Goal: Task Accomplishment & Management: Complete application form

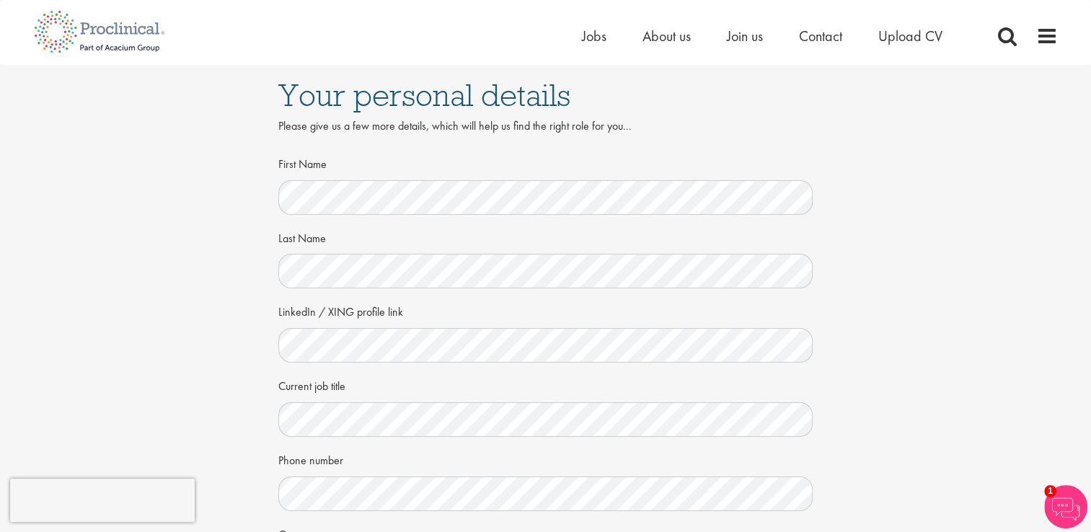
scroll to position [620, 0]
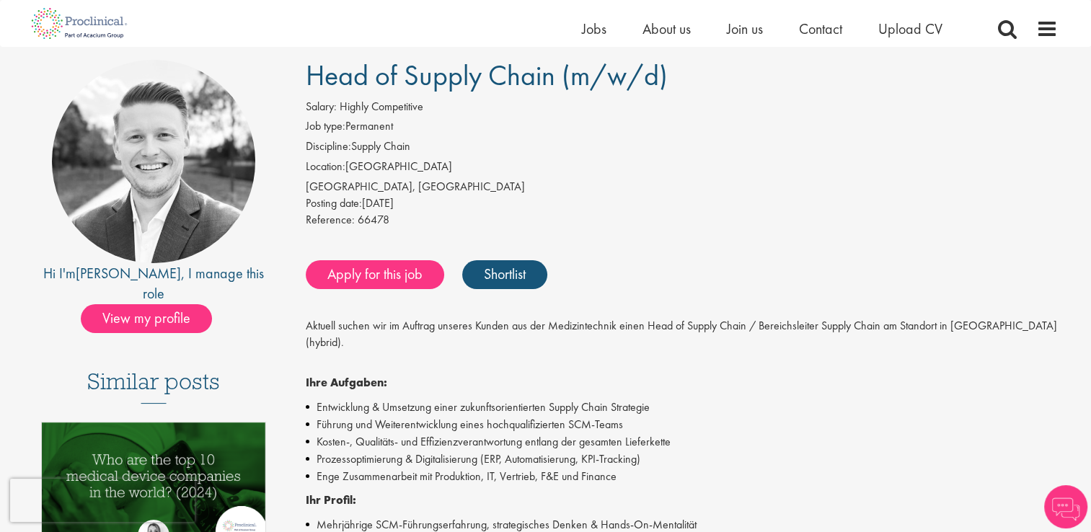
scroll to position [72, 0]
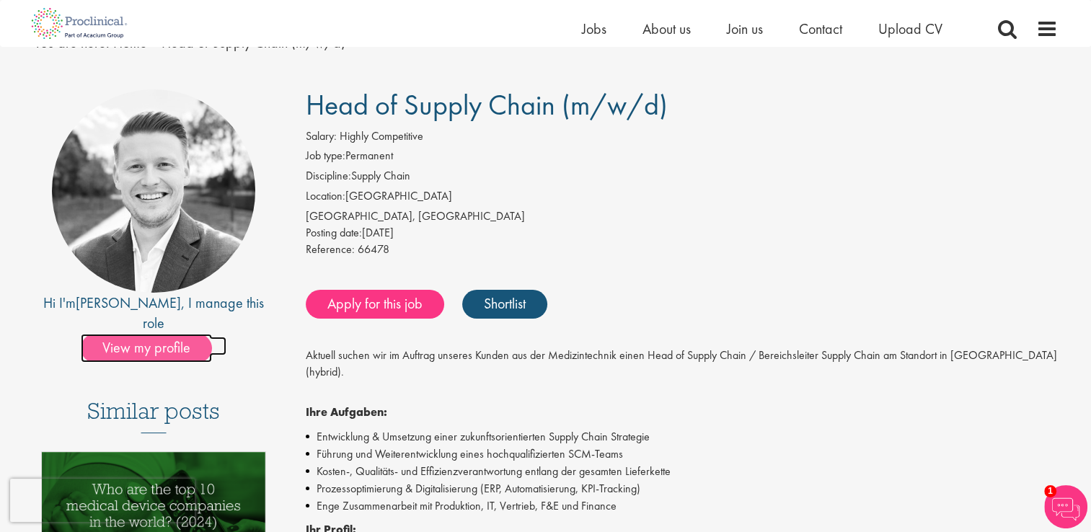
click at [162, 334] on span "View my profile" at bounding box center [146, 348] width 131 height 29
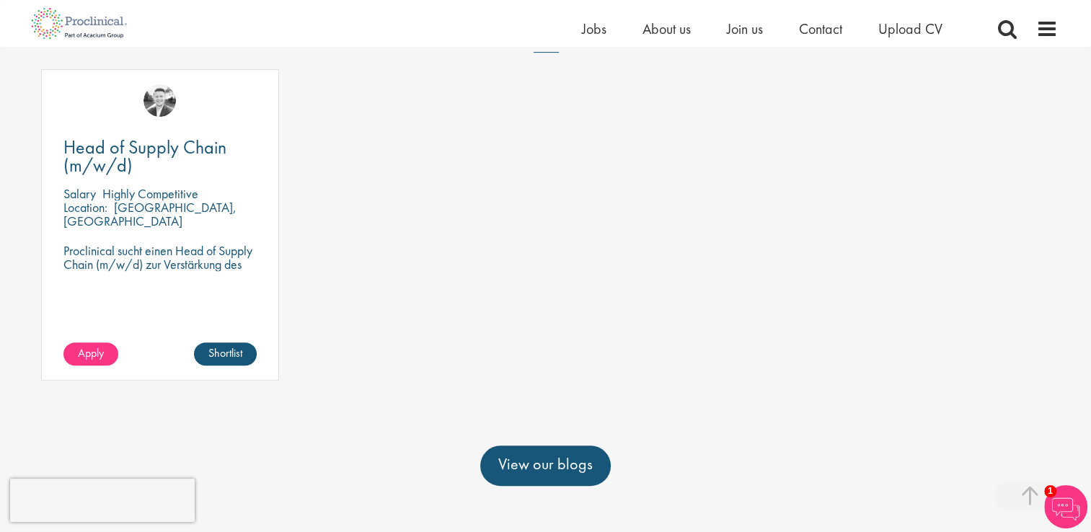
scroll to position [577, 0]
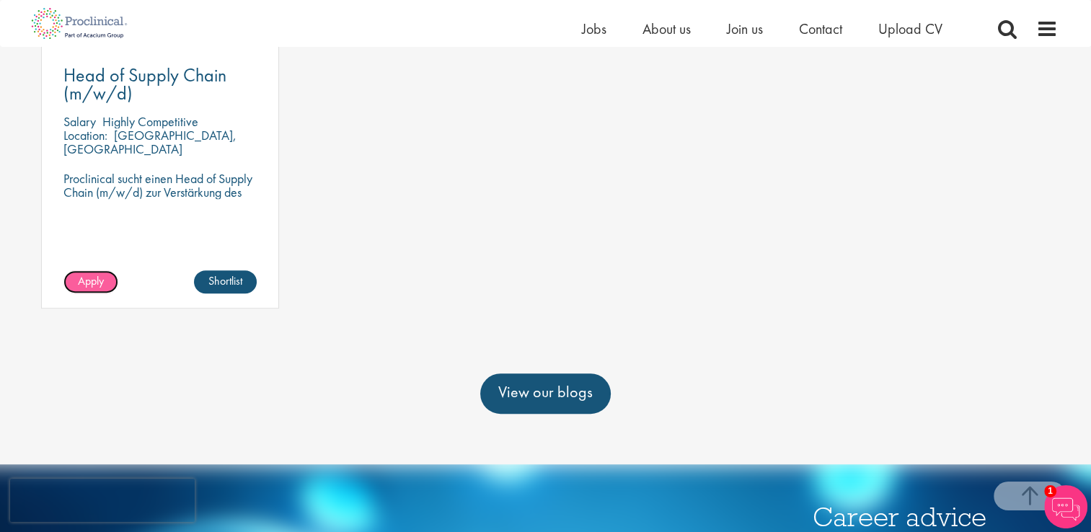
click at [78, 278] on span "Apply" at bounding box center [91, 280] width 26 height 15
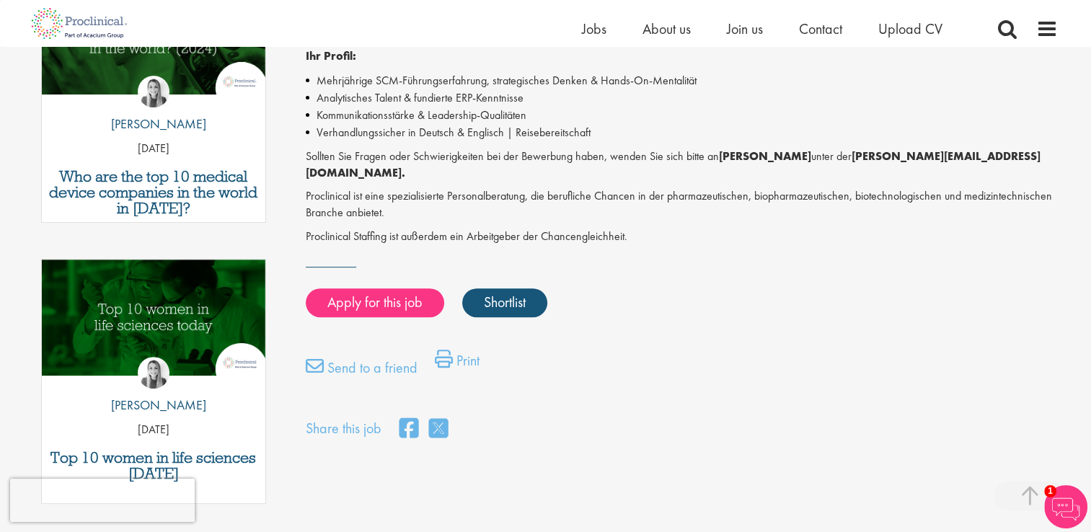
scroll to position [505, 0]
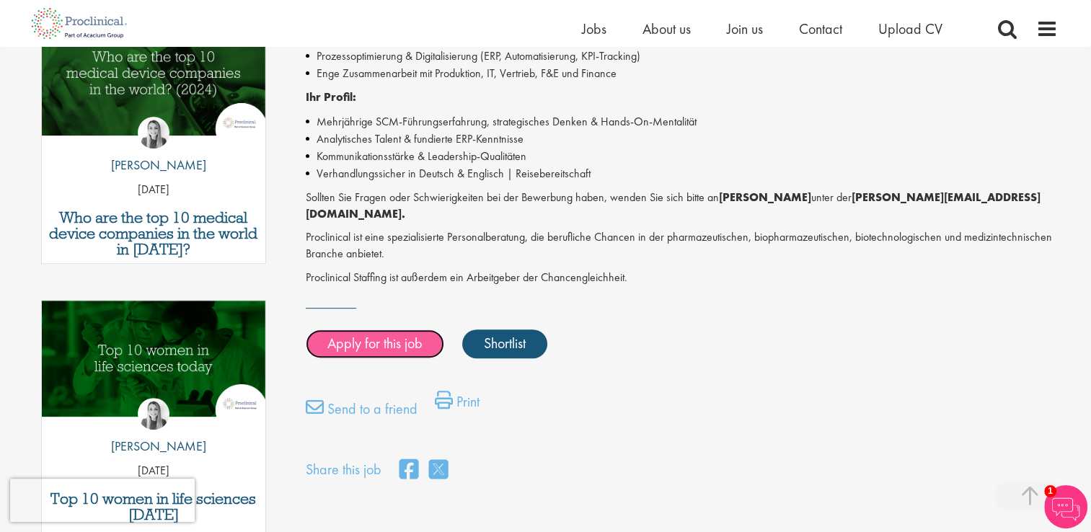
click at [362, 330] on link "Apply for this job" at bounding box center [375, 344] width 138 height 29
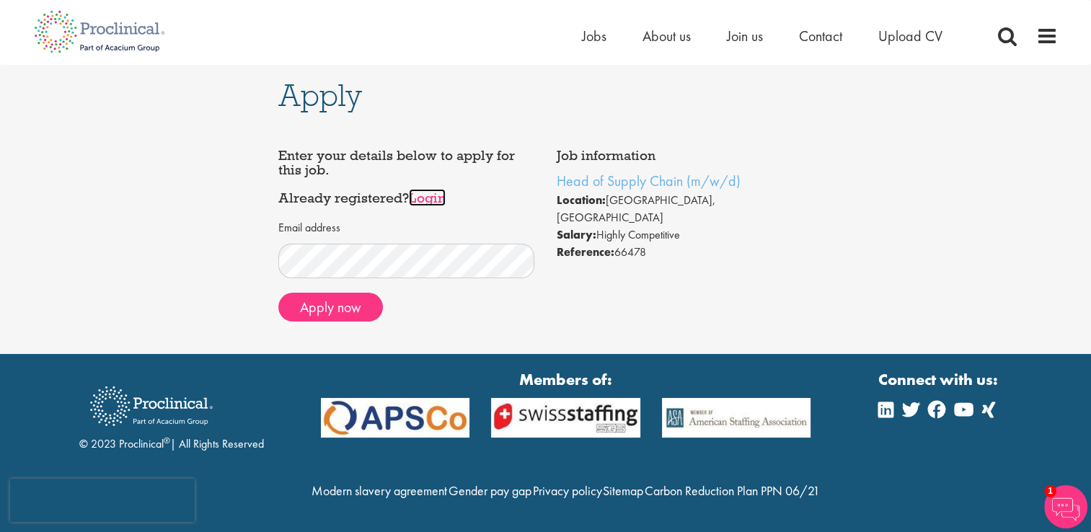
click at [425, 200] on link "Login" at bounding box center [427, 197] width 37 height 17
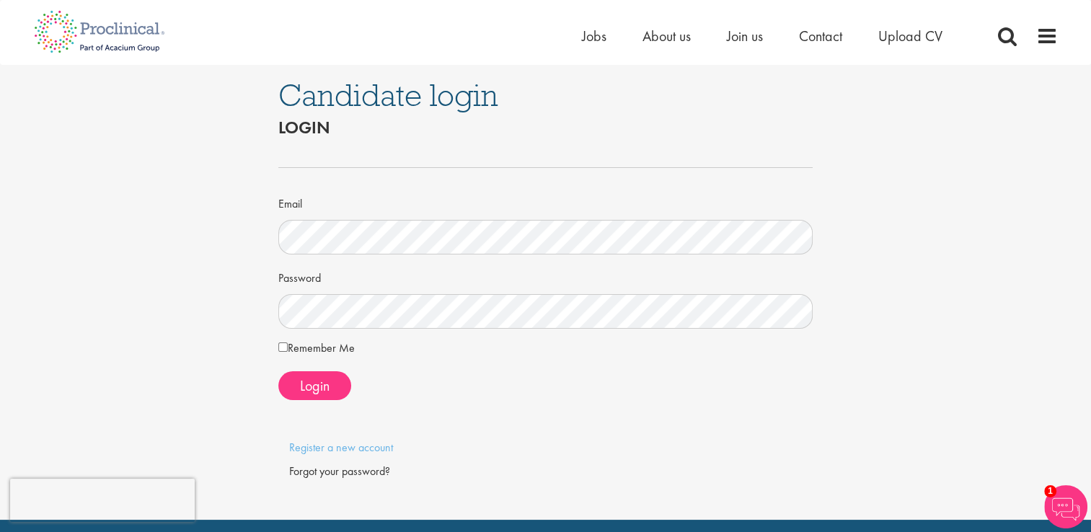
click at [322, 351] on label "Remember Me" at bounding box center [316, 348] width 76 height 17
click at [332, 389] on button "Login" at bounding box center [314, 385] width 73 height 29
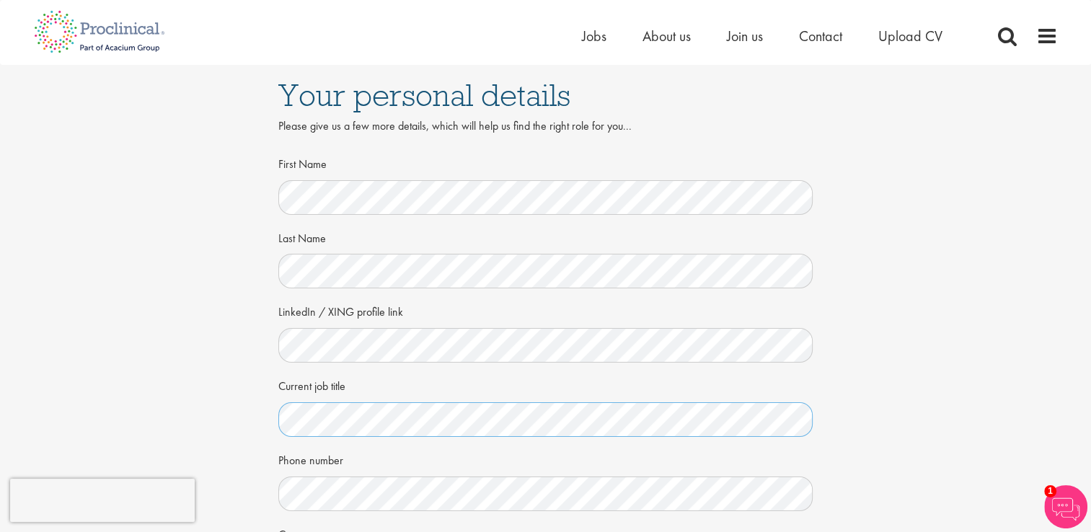
scroll to position [216, 0]
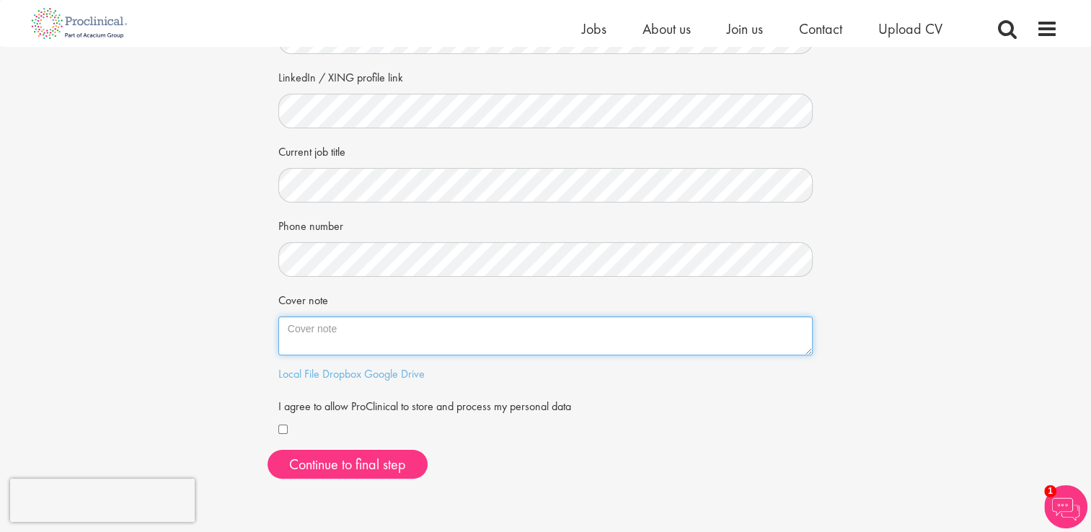
click at [328, 331] on textarea "Cover note" at bounding box center [545, 336] width 535 height 39
click at [291, 328] on textarea "Cover note" at bounding box center [545, 336] width 535 height 39
paste textarea "Dear Sir or Madam, The major requirements and responsibilities which you have d…"
type textarea "Dear Sir or Madam, The major requirements and responsibilities which you have d…"
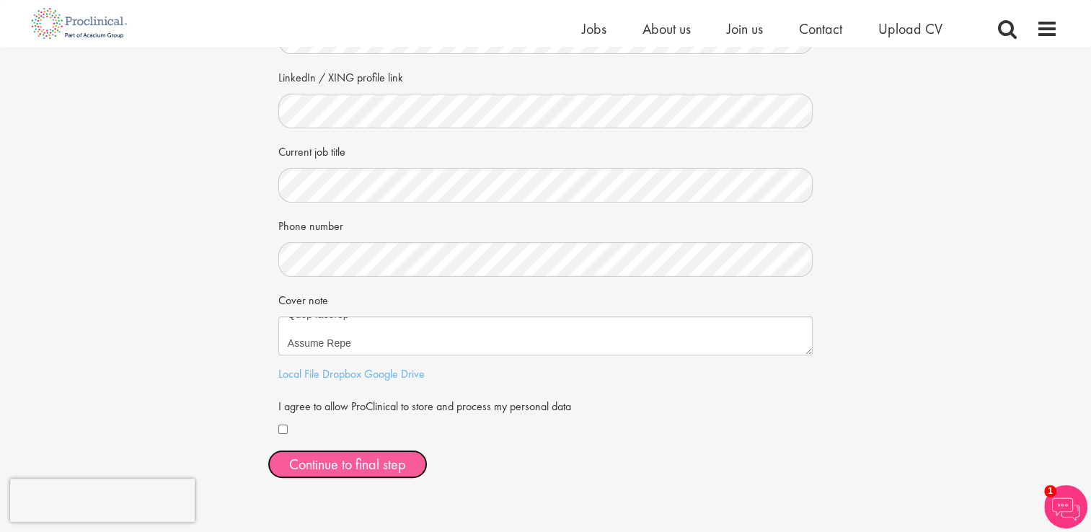
click at [326, 462] on button "Continue to final step" at bounding box center [348, 464] width 160 height 29
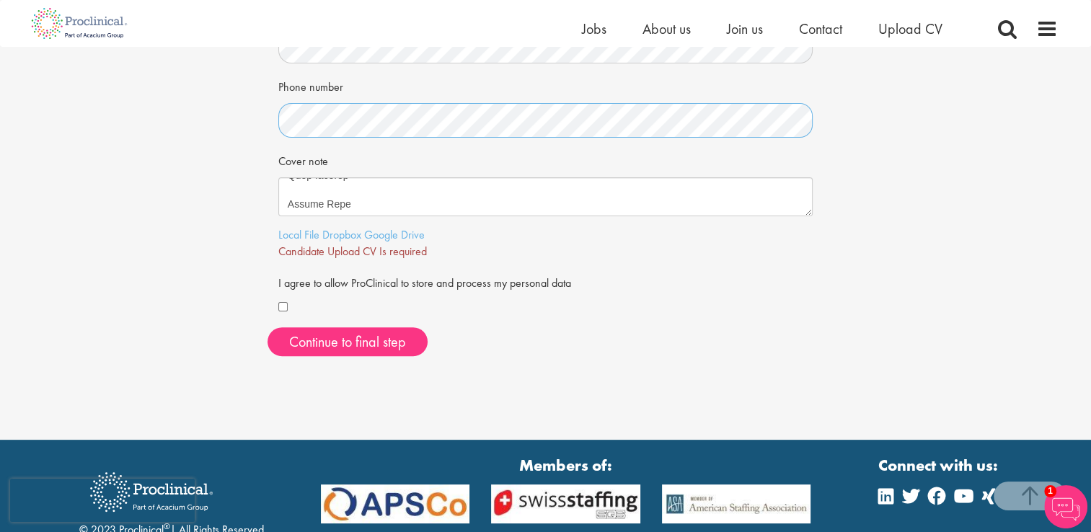
scroll to position [361, 0]
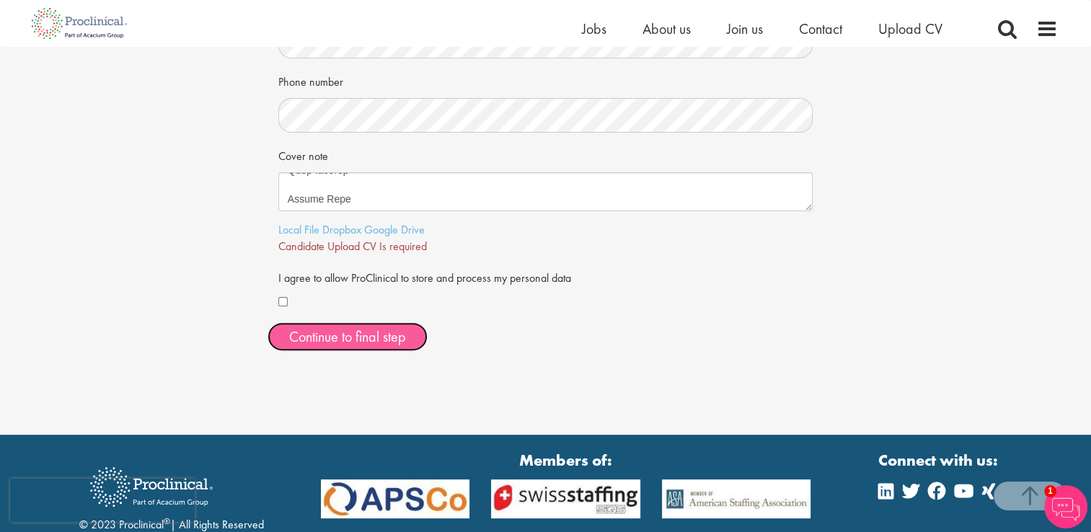
click at [353, 342] on span "Continue to final step" at bounding box center [347, 336] width 117 height 19
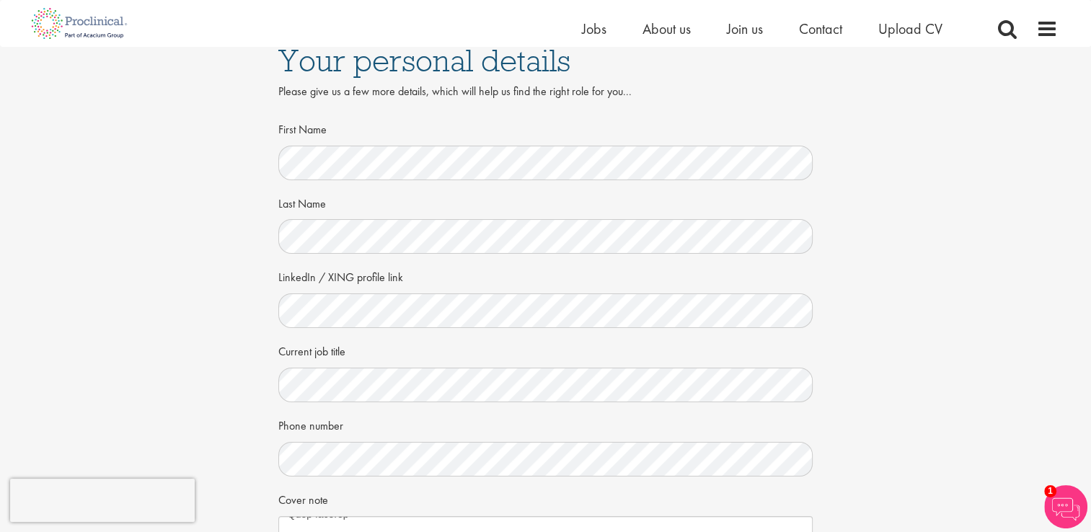
scroll to position [0, 0]
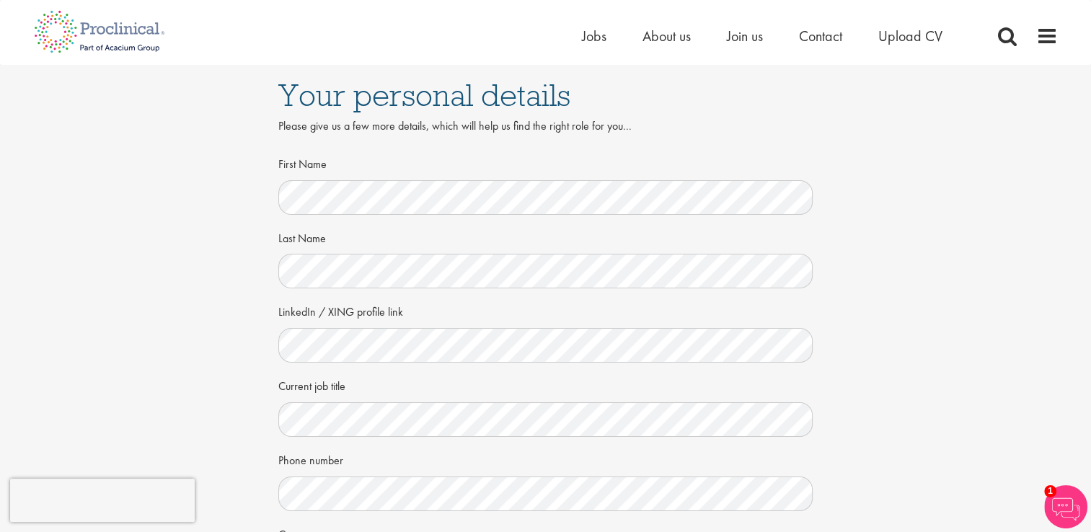
click at [969, 348] on div "Your personal details Please give us a few more details, which will help us fin…" at bounding box center [545, 403] width 1113 height 676
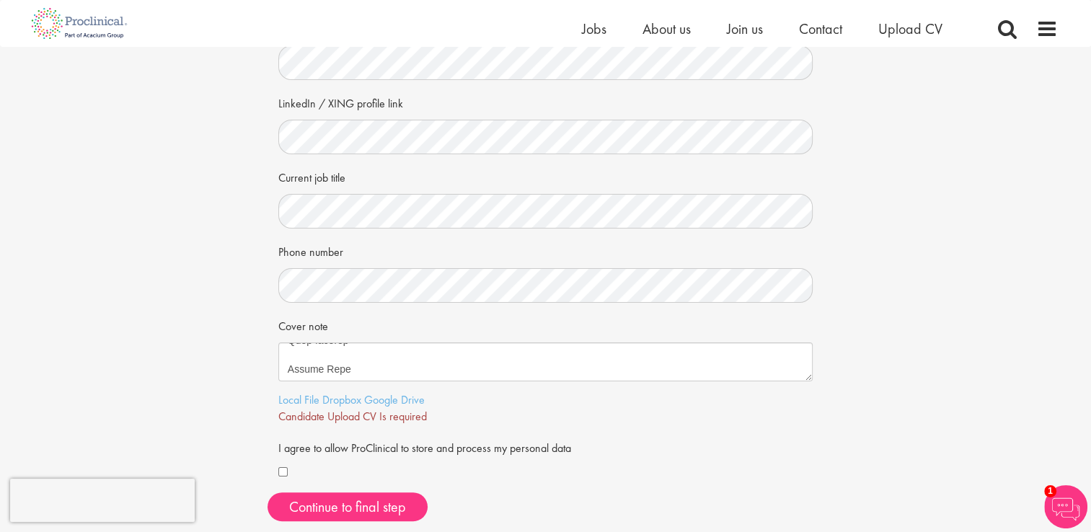
scroll to position [216, 0]
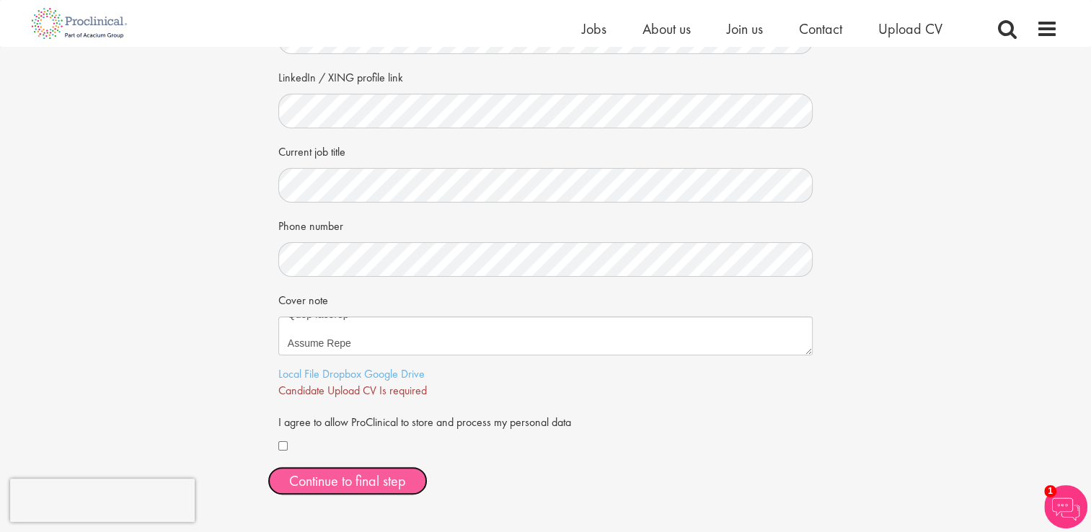
click at [344, 476] on span "Continue to final step" at bounding box center [347, 481] width 117 height 19
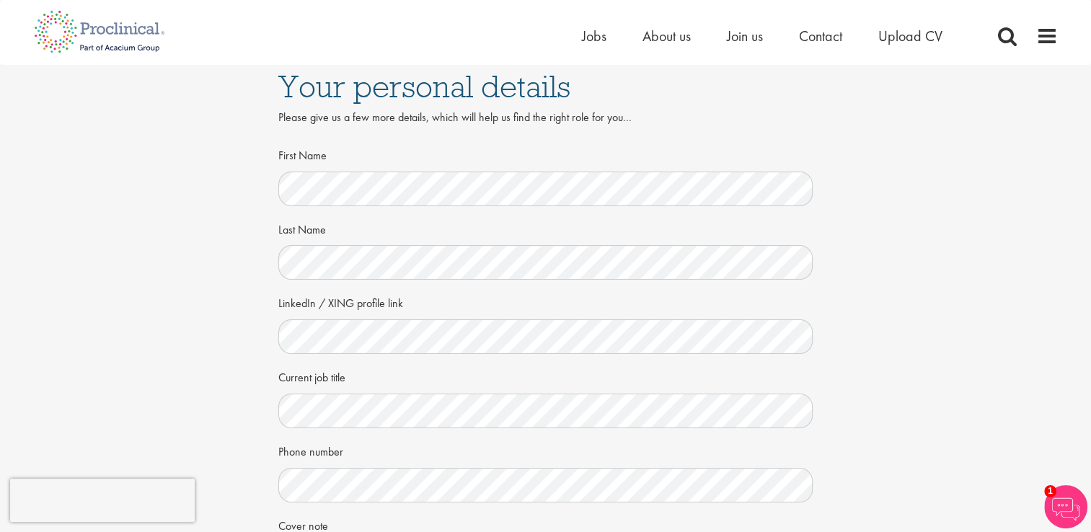
scroll to position [0, 0]
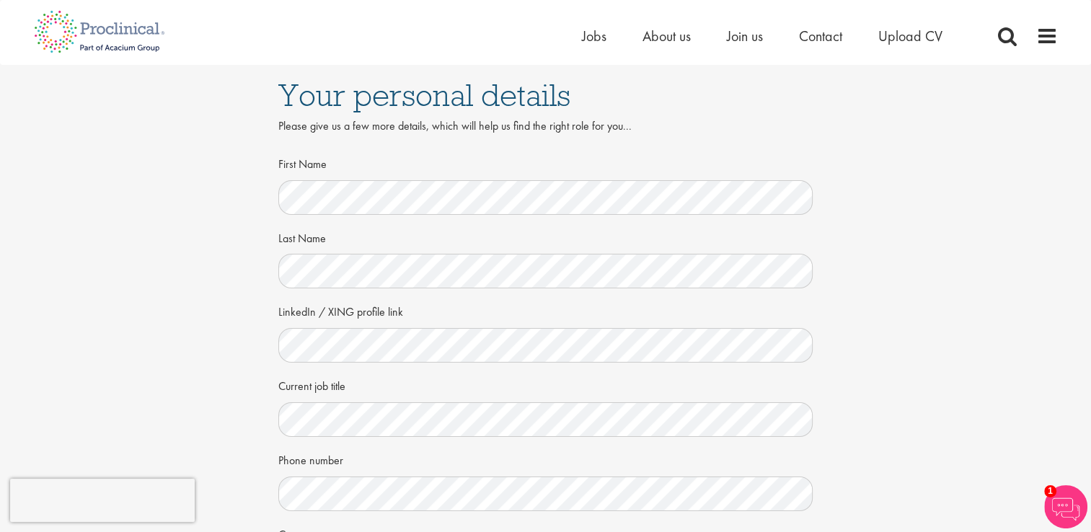
click at [925, 312] on div "Your personal details Please give us a few more details, which will help us fin…" at bounding box center [545, 403] width 1113 height 676
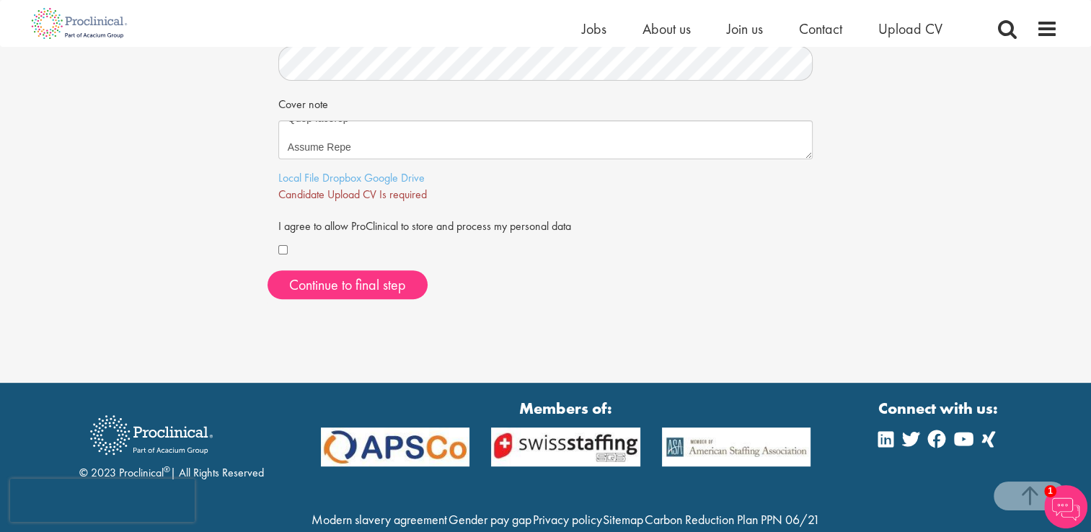
scroll to position [433, 0]
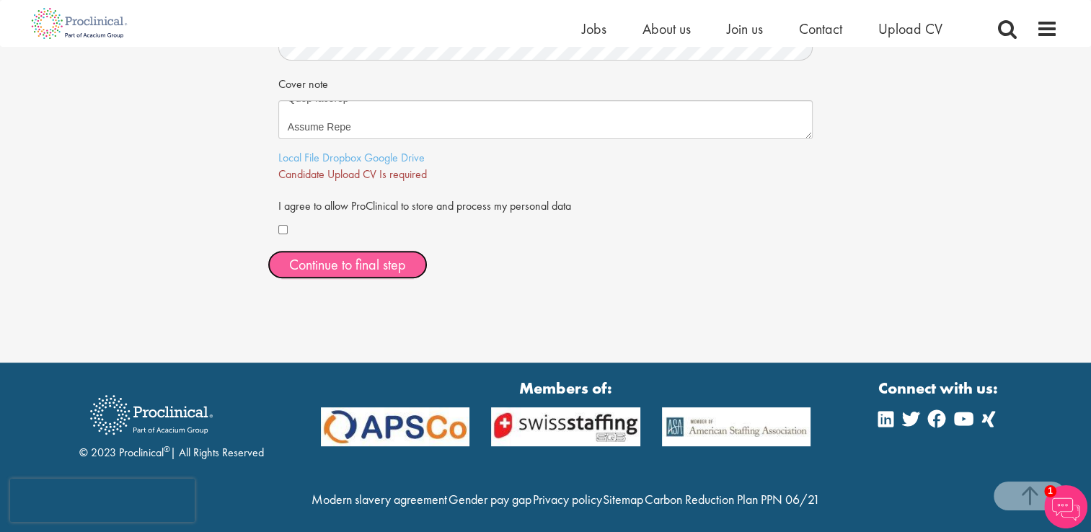
click at [365, 265] on span "Continue to final step" at bounding box center [347, 264] width 117 height 19
click at [343, 264] on span "Continue to final step" at bounding box center [347, 264] width 117 height 19
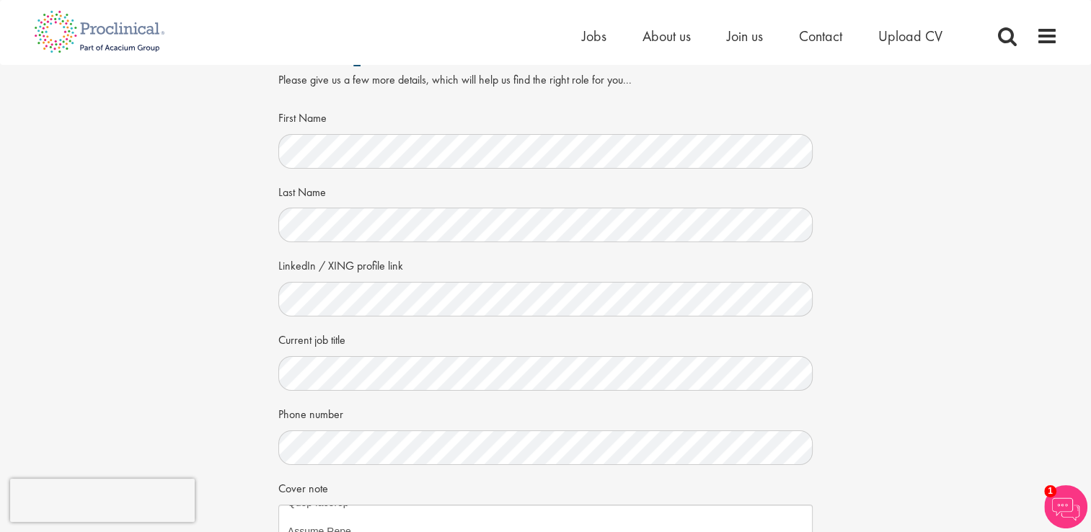
scroll to position [0, 0]
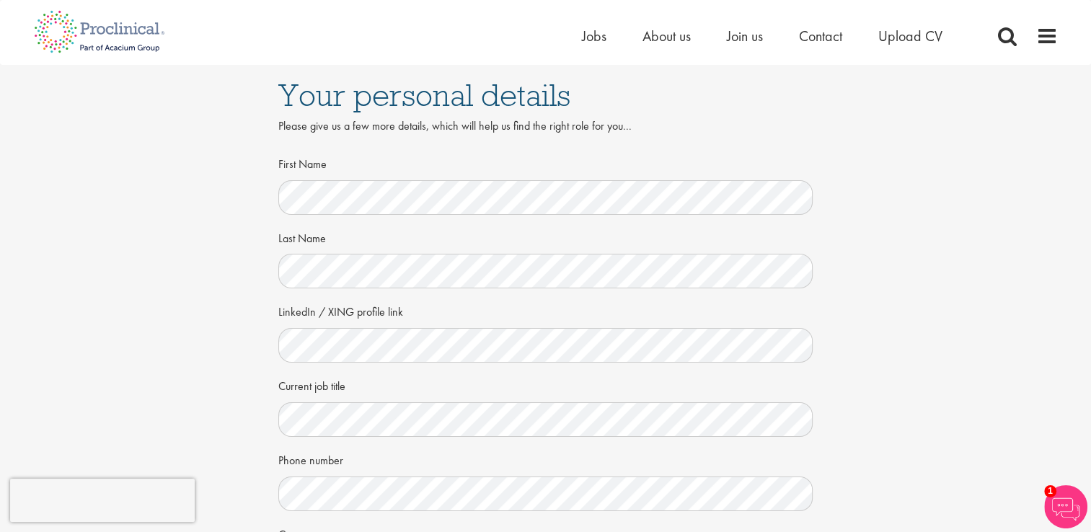
click at [894, 207] on div "Your personal details Please give us a few more details, which will help us fin…" at bounding box center [545, 403] width 1113 height 676
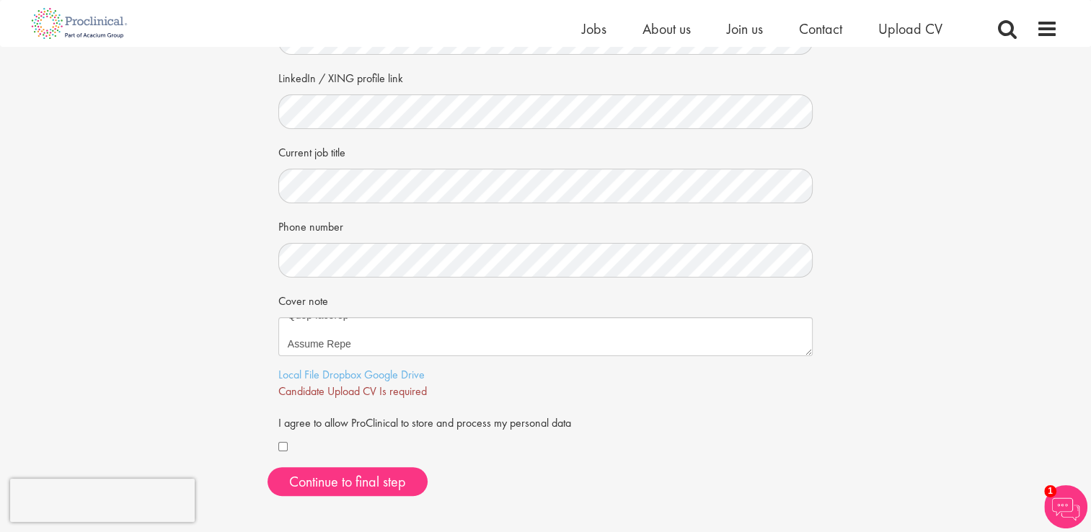
scroll to position [216, 0]
click at [373, 480] on span "Continue to final step" at bounding box center [347, 481] width 117 height 19
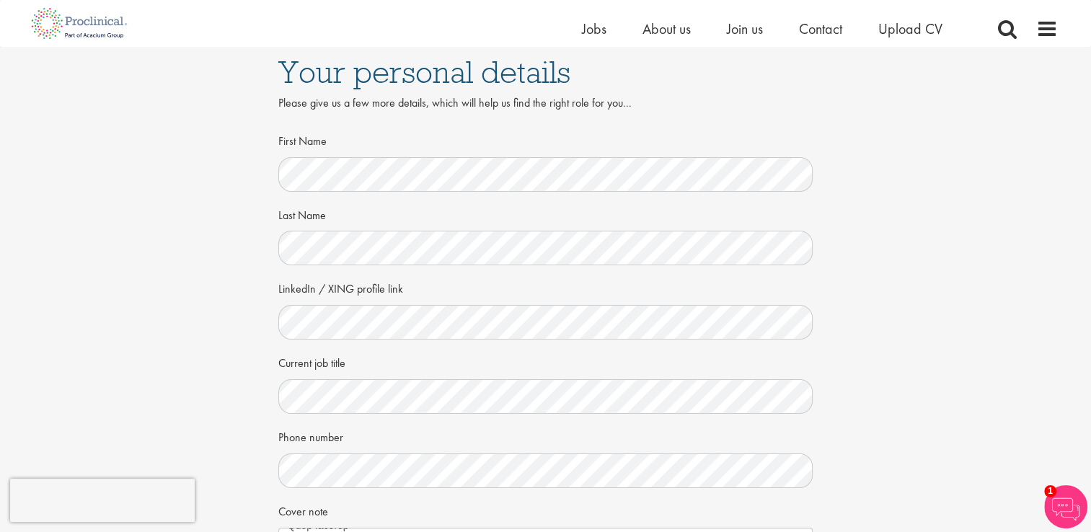
scroll to position [0, 0]
